Goal: Information Seeking & Learning: Learn about a topic

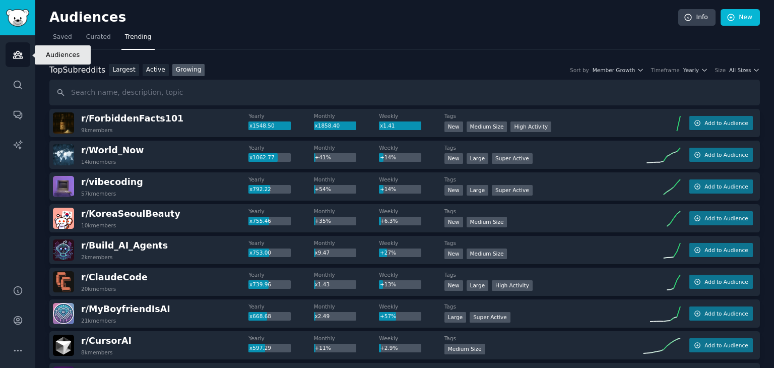
click at [18, 57] on icon "Sidebar" at bounding box center [18, 54] width 11 height 11
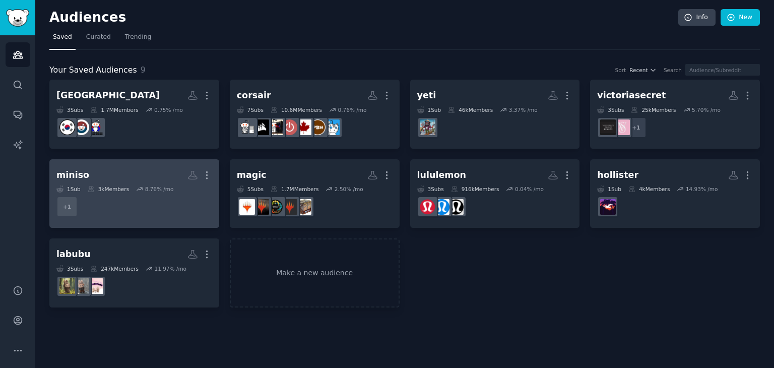
click at [140, 202] on dd "+ 1" at bounding box center [134, 206] width 156 height 28
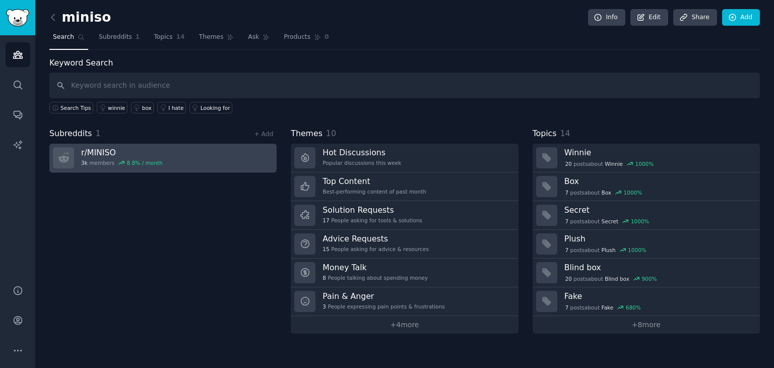
click at [178, 157] on link "r/ MINISO 3k members 8.8 % / month" at bounding box center [162, 158] width 227 height 29
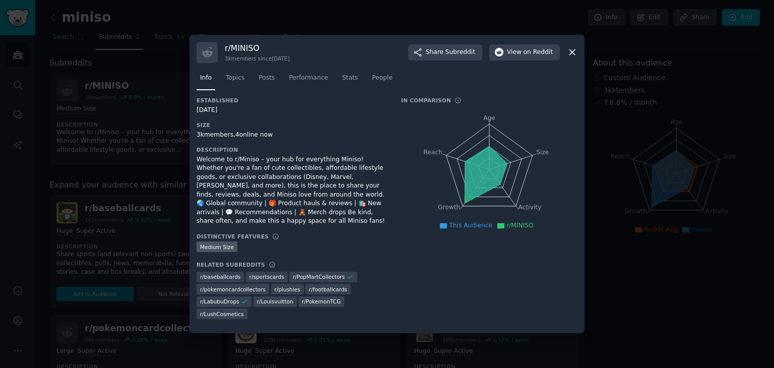
click at [99, 190] on div at bounding box center [387, 184] width 774 height 368
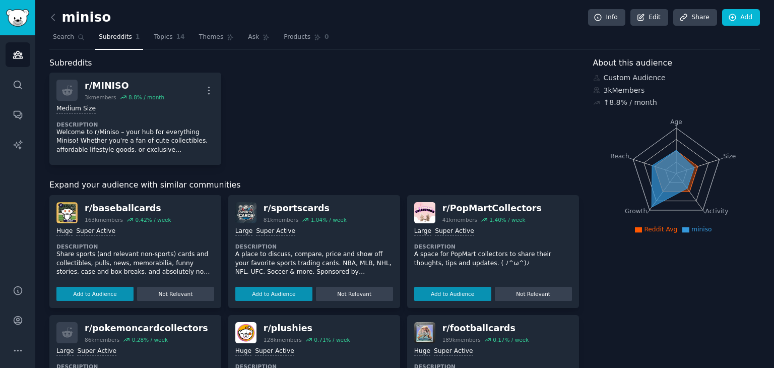
click at [47, 21] on div "miniso Info Edit Share Add Search Subreddits 1 Topics 14 Themes Ask Products 0 …" at bounding box center [404, 340] width 738 height 681
click at [50, 19] on icon at bounding box center [53, 17] width 11 height 11
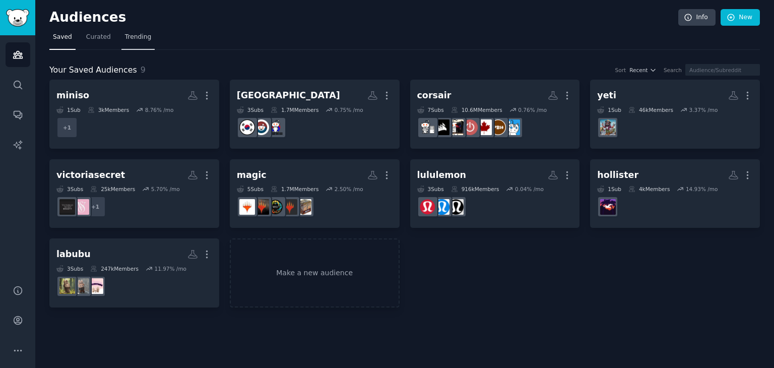
click at [127, 42] on link "Trending" at bounding box center [137, 39] width 33 height 21
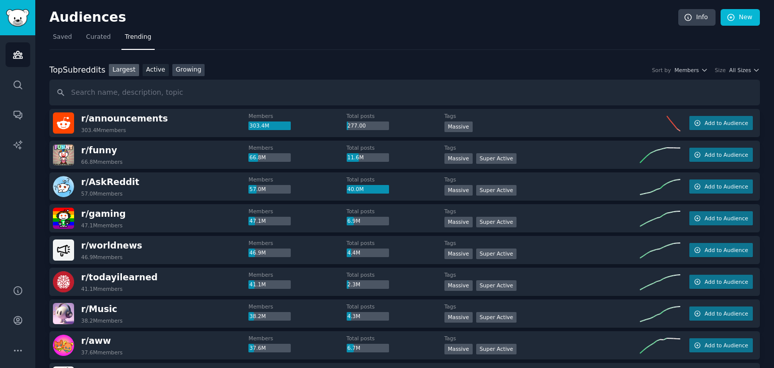
click at [180, 69] on link "Growing" at bounding box center [188, 70] width 33 height 13
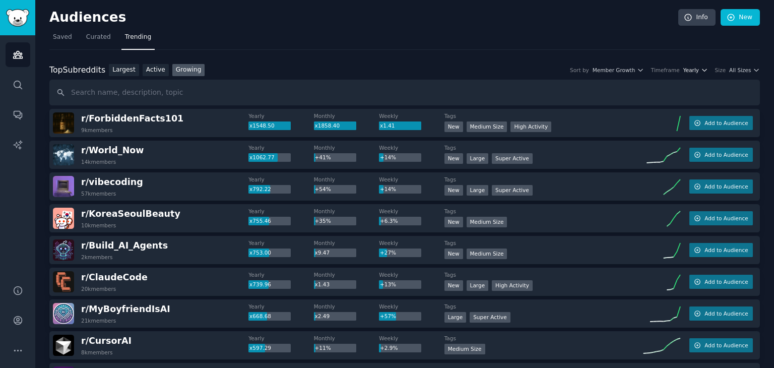
click at [693, 72] on span "Yearly" at bounding box center [691, 69] width 16 height 7
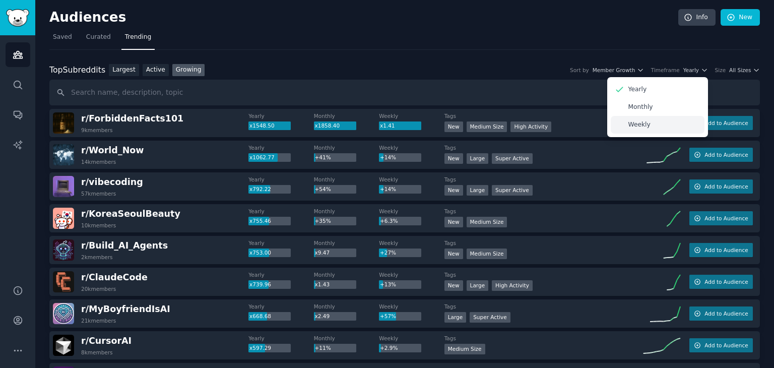
click at [646, 122] on p "Weekly" at bounding box center [639, 124] width 22 height 9
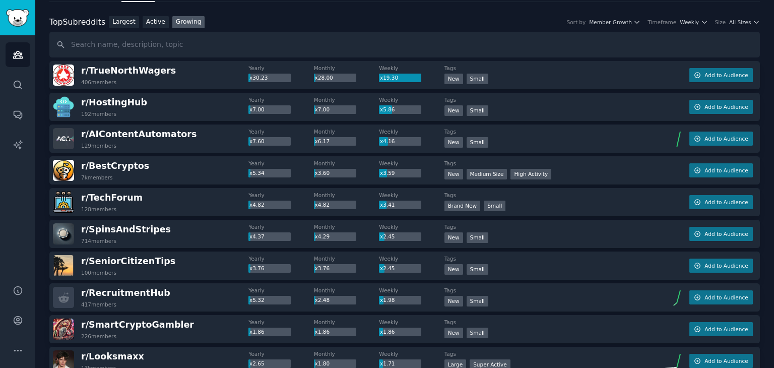
scroll to position [32, 0]
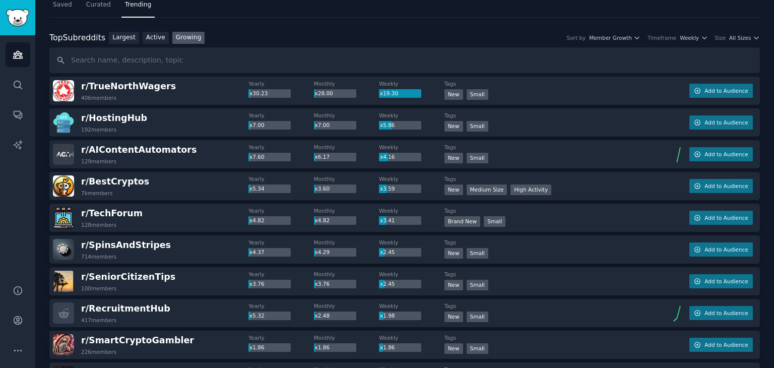
click at [744, 42] on div "Top Subreddits Top Subreddits Largest Active Growing Sort by Member Growth Time…" at bounding box center [404, 38] width 710 height 13
click at [752, 38] on icon "button" at bounding box center [755, 37] width 7 height 7
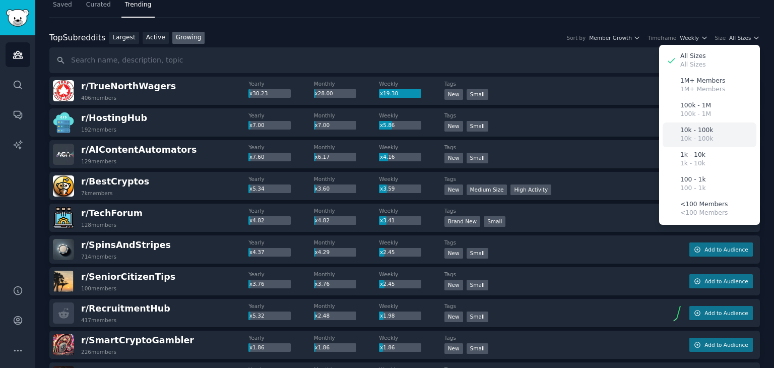
click at [710, 139] on div "10k - 100k 10k - 100k" at bounding box center [709, 134] width 94 height 25
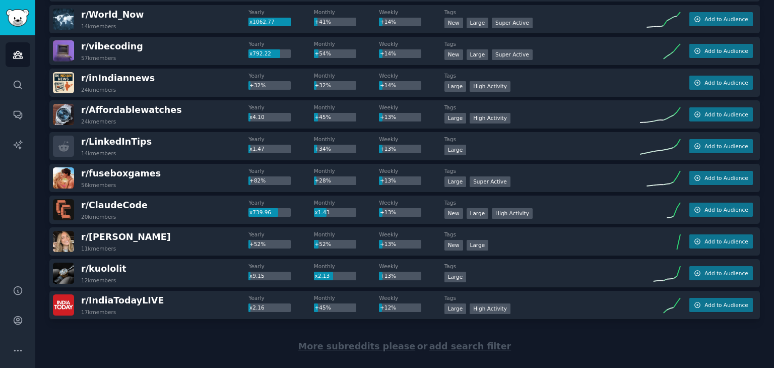
scroll to position [1392, 0]
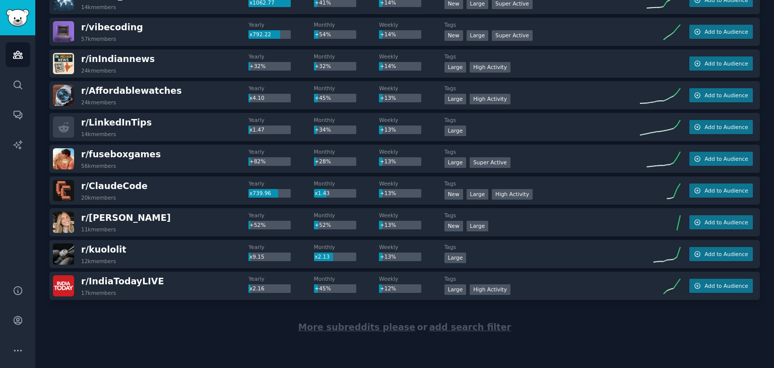
click at [380, 332] on div "More subreddits please or add search filter" at bounding box center [404, 327] width 710 height 55
click at [381, 327] on span "More subreddits please" at bounding box center [356, 327] width 117 height 10
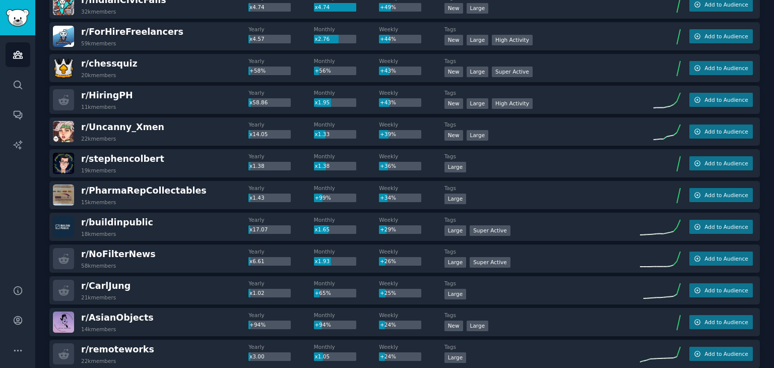
scroll to position [0, 0]
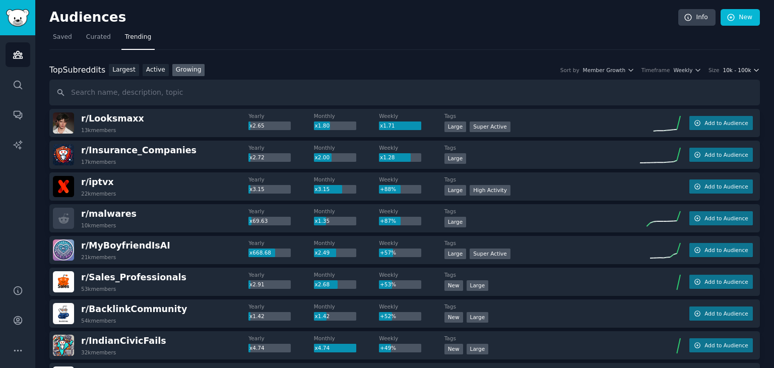
click at [730, 69] on span "10k - 100k" at bounding box center [736, 69] width 28 height 7
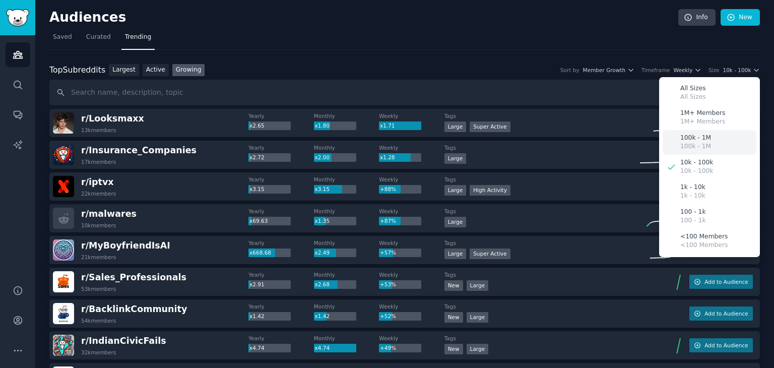
click at [707, 143] on div "100k - 1M 100k - 1M" at bounding box center [709, 142] width 94 height 25
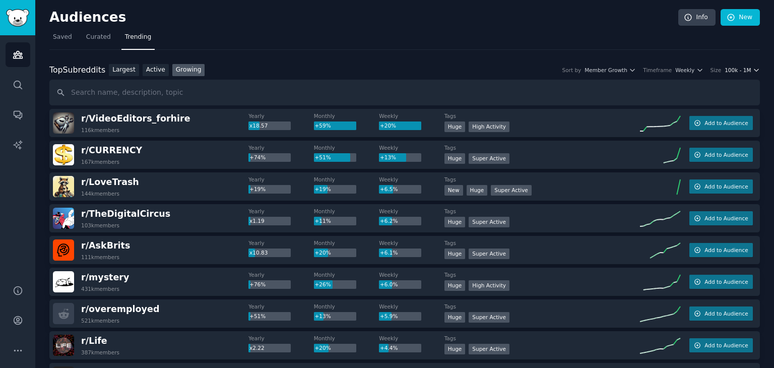
click at [743, 73] on span "100k - 1M" at bounding box center [737, 69] width 26 height 7
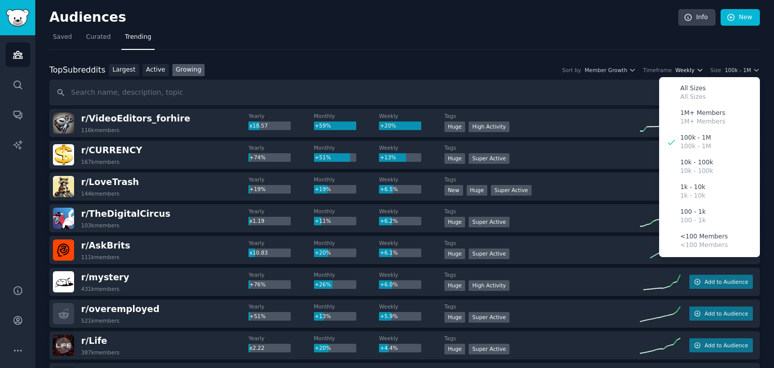
click at [686, 71] on span "Weekly" at bounding box center [684, 69] width 19 height 7
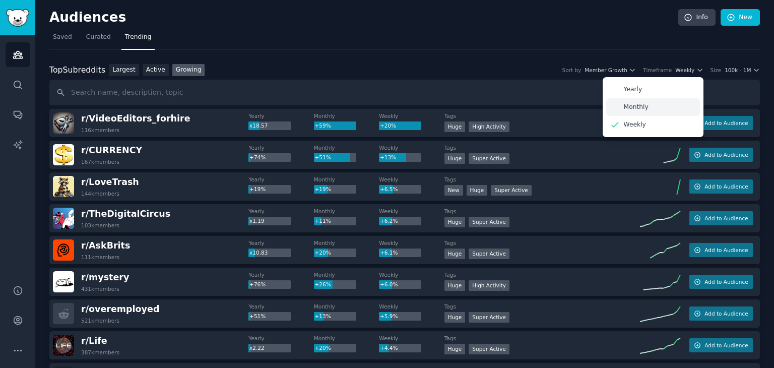
click at [645, 103] on p "Monthly" at bounding box center [636, 107] width 25 height 9
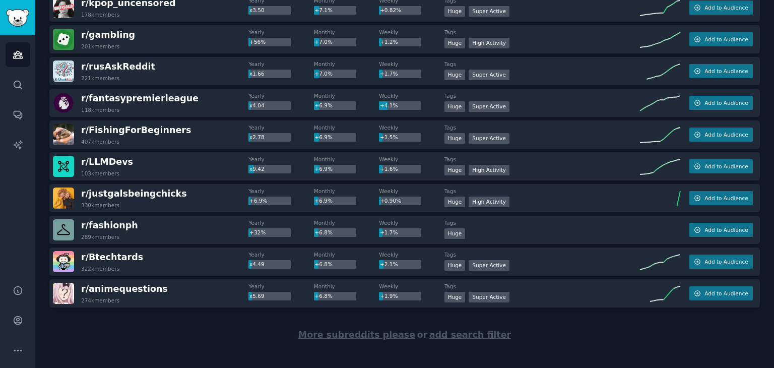
scroll to position [2972, 0]
click at [383, 335] on span "More subreddits please" at bounding box center [356, 334] width 117 height 10
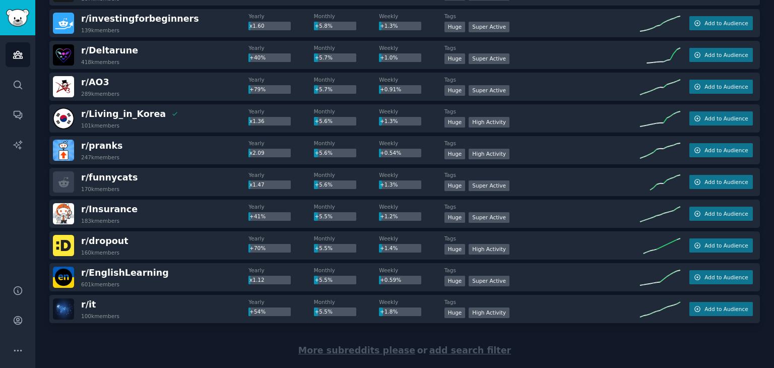
scroll to position [4565, 0]
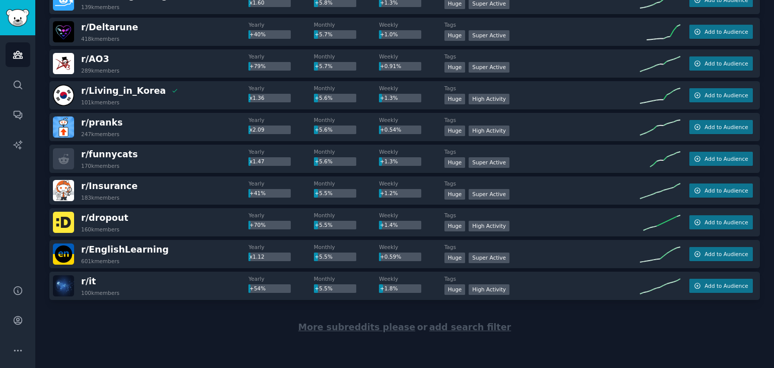
click at [369, 327] on span "More subreddits please" at bounding box center [356, 327] width 117 height 10
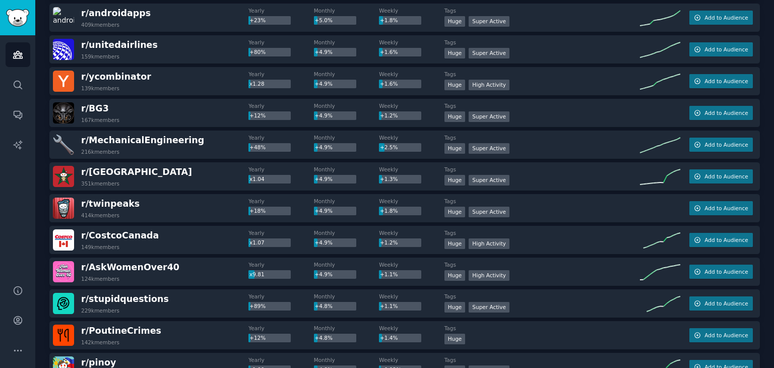
scroll to position [6126, 0]
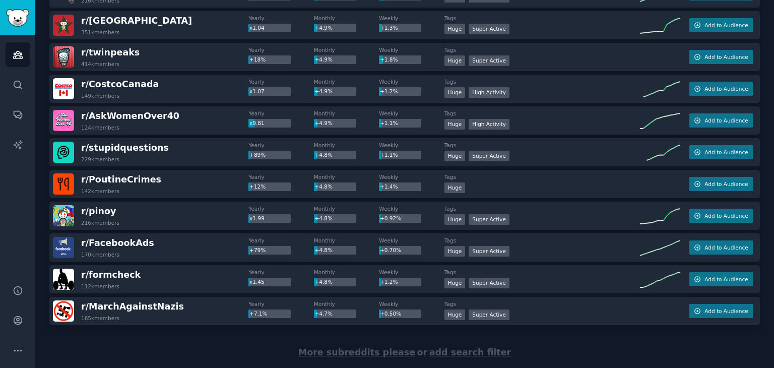
click at [363, 356] on span "More subreddits please" at bounding box center [356, 352] width 117 height 10
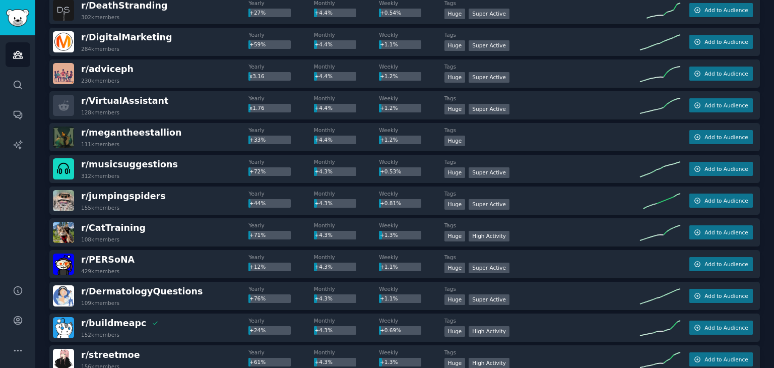
scroll to position [7715, 0]
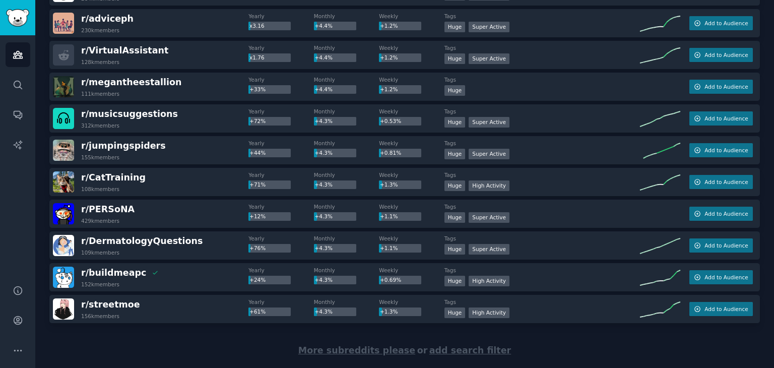
click at [353, 350] on span "More subreddits please" at bounding box center [356, 350] width 117 height 10
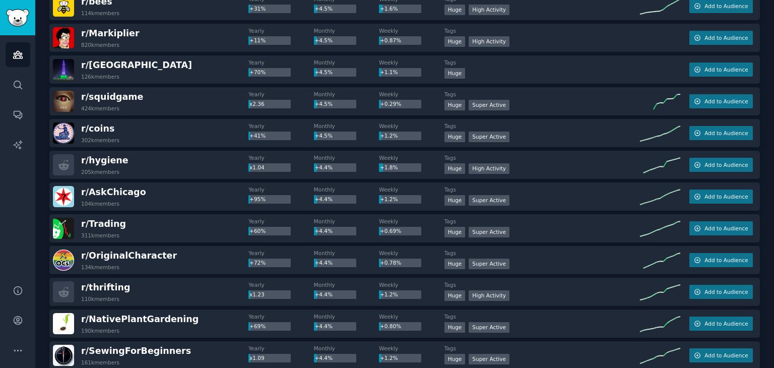
scroll to position [7085, 0]
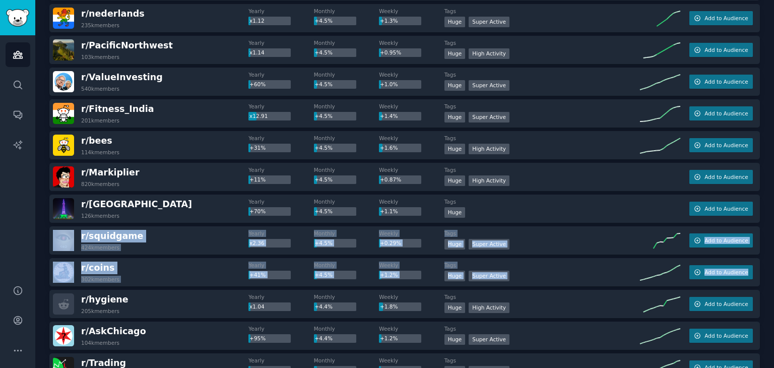
drag, startPoint x: 770, startPoint y: 279, endPoint x: 774, endPoint y: 220, distance: 59.1
click at [773, 220] on html "Audiences Search Conversations AI Reports Help Account More Audiences Info New …" at bounding box center [387, 184] width 774 height 368
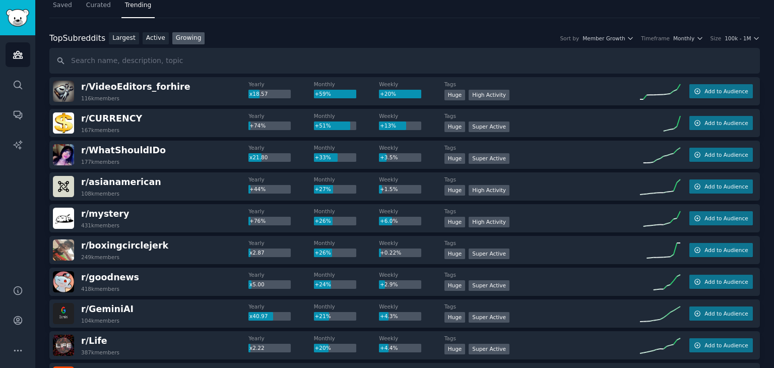
scroll to position [11, 0]
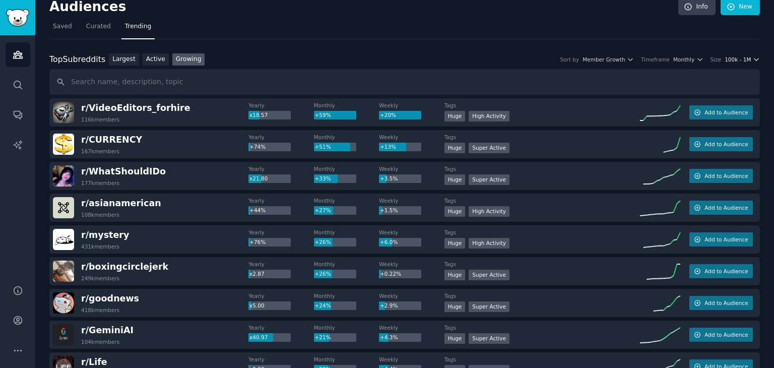
click at [734, 61] on span "100k - 1M" at bounding box center [737, 59] width 26 height 7
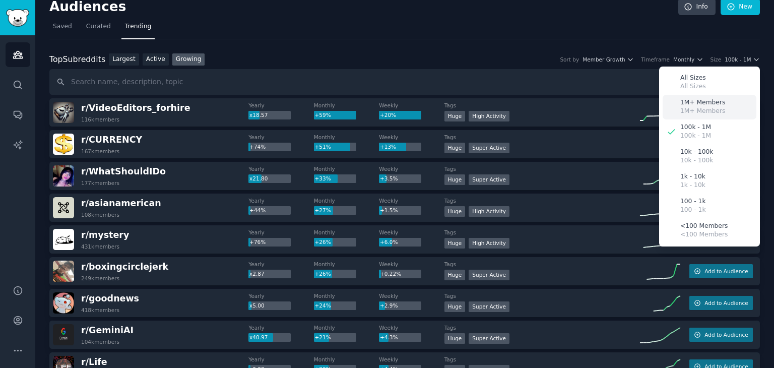
click at [721, 108] on div "1M+ Members 1M+ Members" at bounding box center [709, 107] width 94 height 25
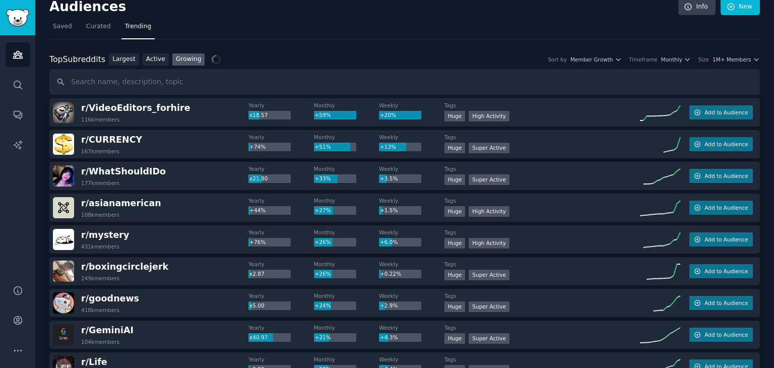
click at [357, 54] on div "Top Subreddits Top Subreddits Largest Active Growing Sort by Member Growth Time…" at bounding box center [404, 59] width 710 height 13
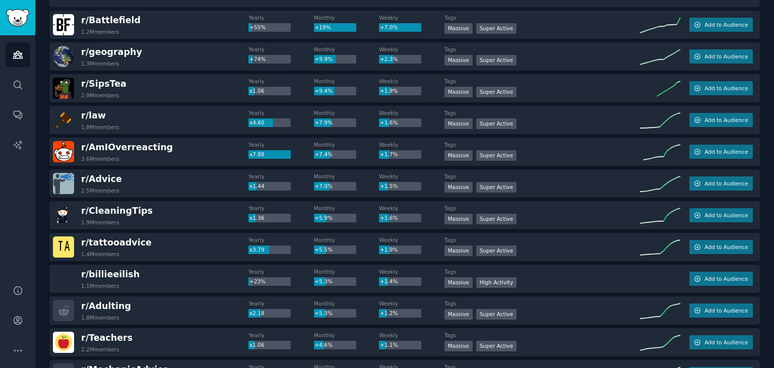
scroll to position [0, 0]
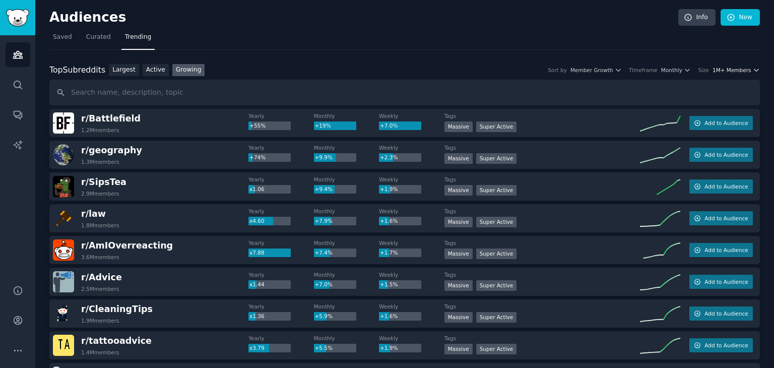
click at [731, 69] on span "1M+ Members" at bounding box center [731, 69] width 39 height 7
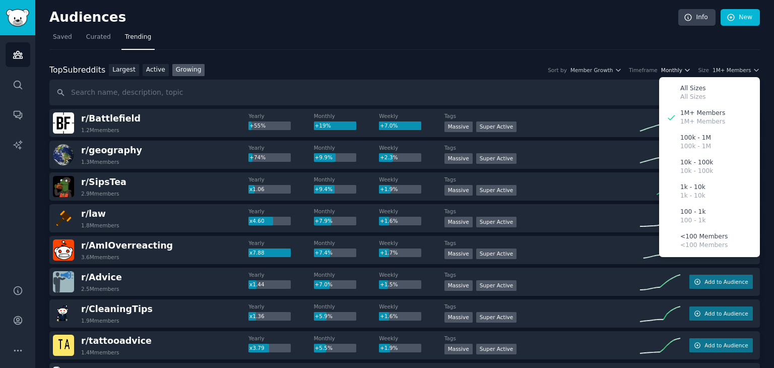
click at [682, 72] on span "Monthly" at bounding box center [671, 69] width 21 height 7
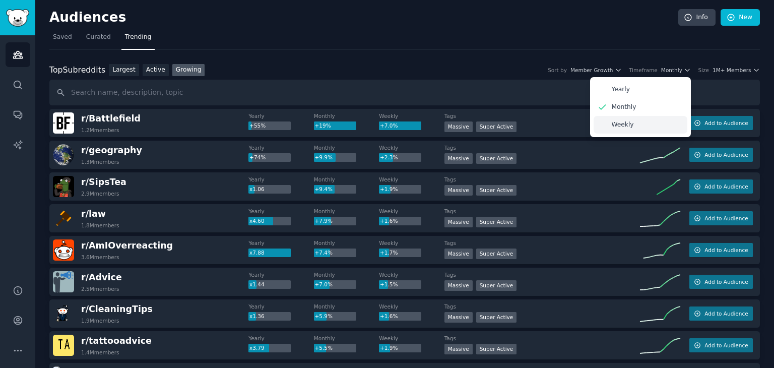
click at [627, 131] on div "Weekly" at bounding box center [640, 125] width 94 height 18
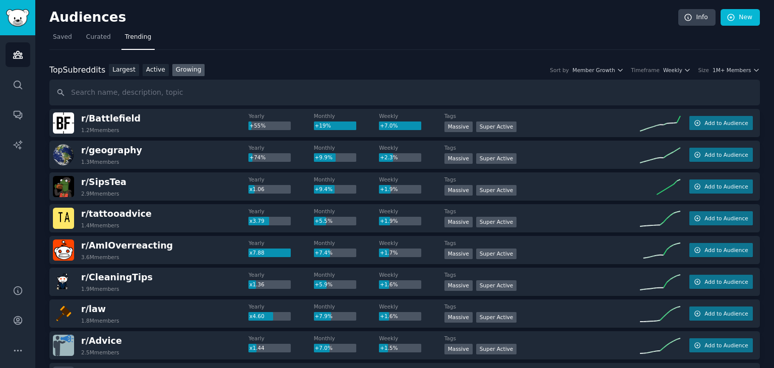
click at [740, 73] on div "Top Subreddits Top Subreddits Largest Active Growing Sort by Member Growth Time…" at bounding box center [404, 70] width 710 height 13
click at [741, 67] on span "1M+ Members" at bounding box center [731, 69] width 39 height 7
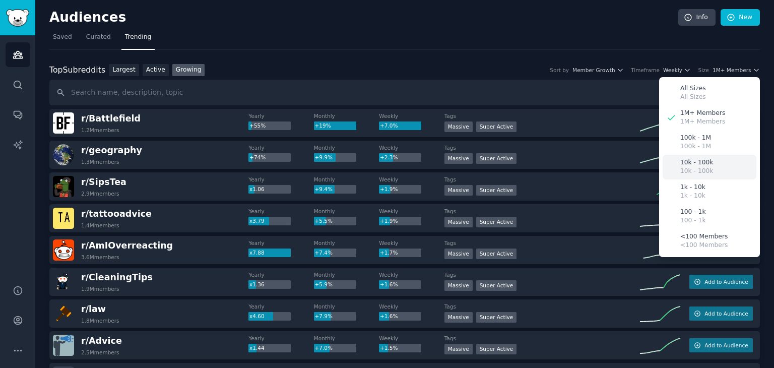
click at [715, 164] on div "10k - 100k 10k - 100k" at bounding box center [709, 167] width 94 height 25
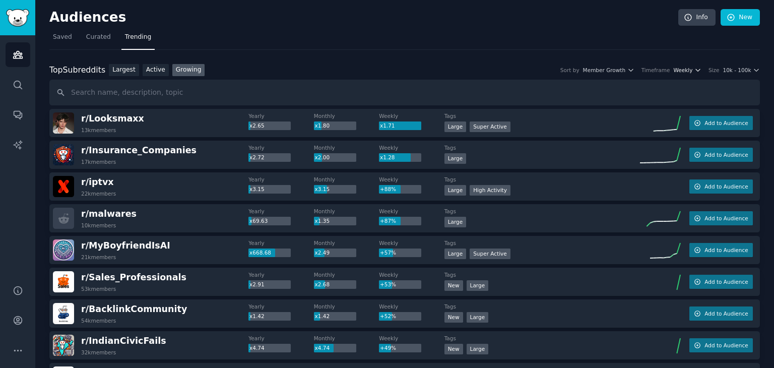
click at [701, 70] on icon "button" at bounding box center [697, 69] width 7 height 7
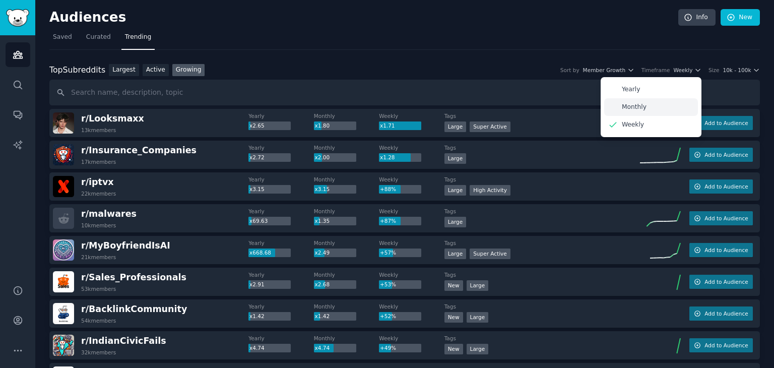
click at [663, 105] on div "Monthly" at bounding box center [651, 107] width 94 height 18
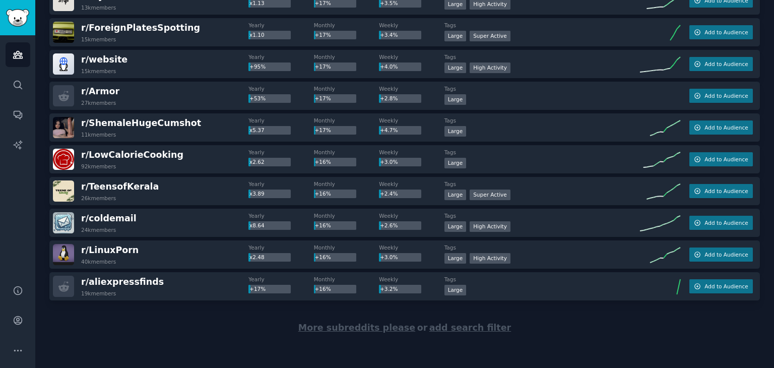
scroll to position [9325, 0]
click at [350, 328] on span "More subreddits please" at bounding box center [356, 327] width 117 height 10
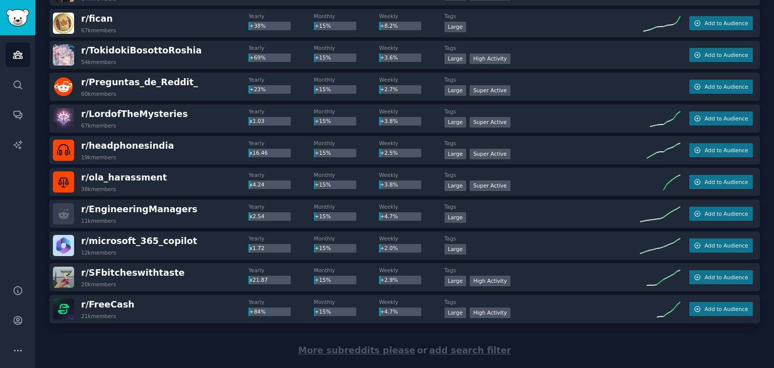
scroll to position [10911, 0]
